Goal: Transaction & Acquisition: Obtain resource

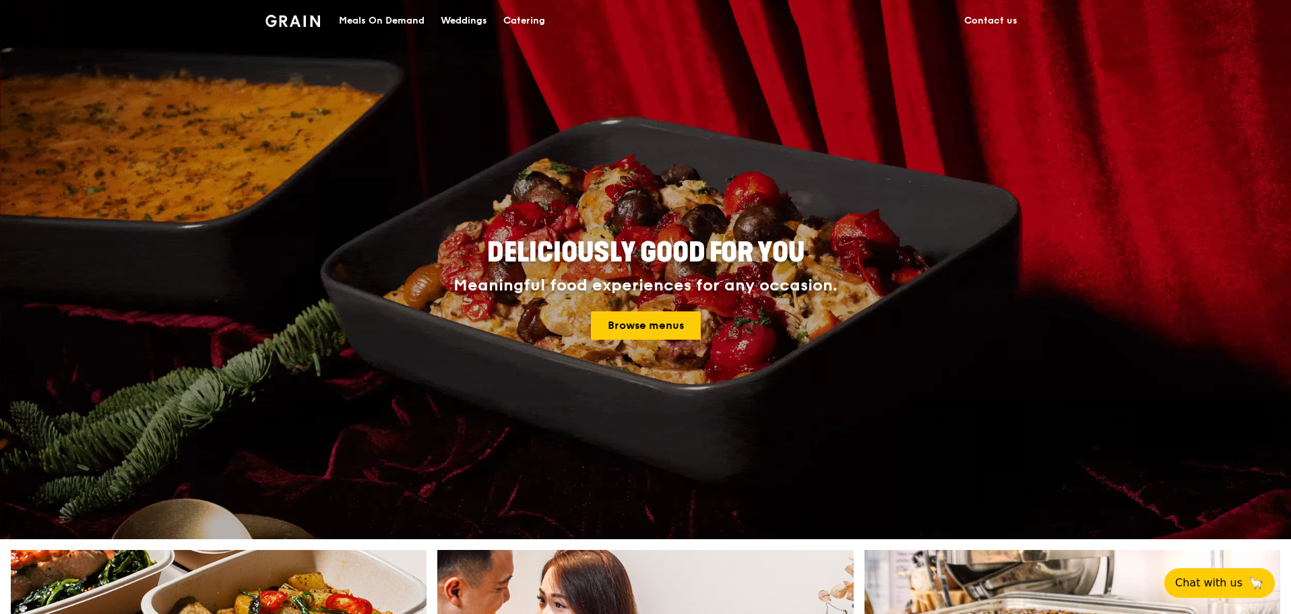
click at [514, 17] on div "Catering" at bounding box center [524, 21] width 42 height 40
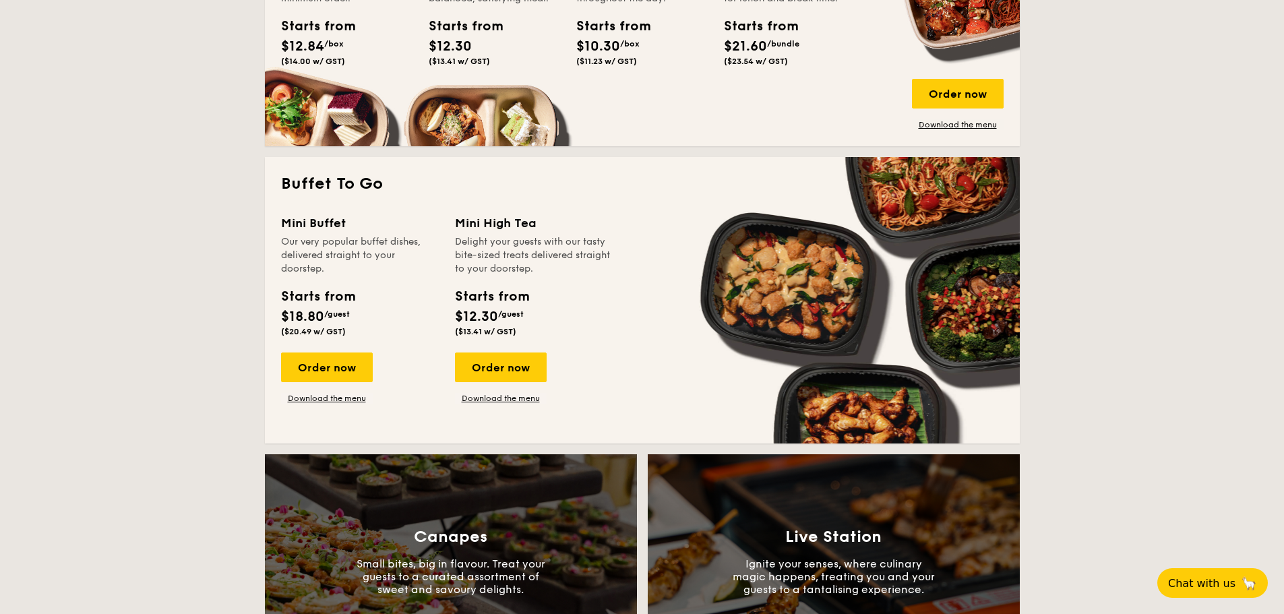
scroll to position [1348, 0]
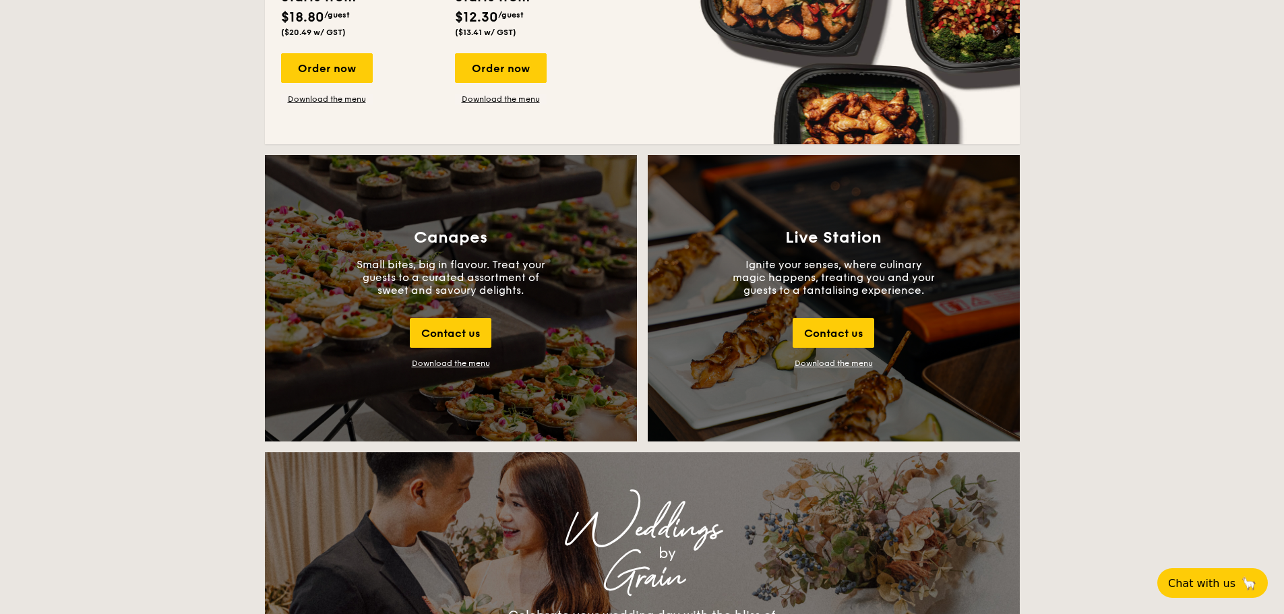
click at [464, 364] on div "Download the menu" at bounding box center [451, 363] width 78 height 9
